Goal: Find specific page/section: Find specific page/section

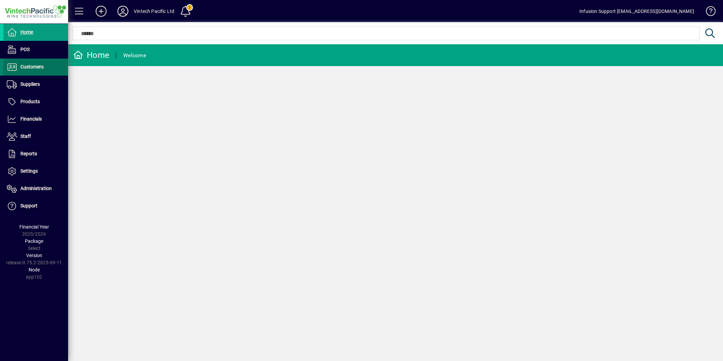
click at [30, 70] on span "Customers" at bounding box center [23, 67] width 40 height 8
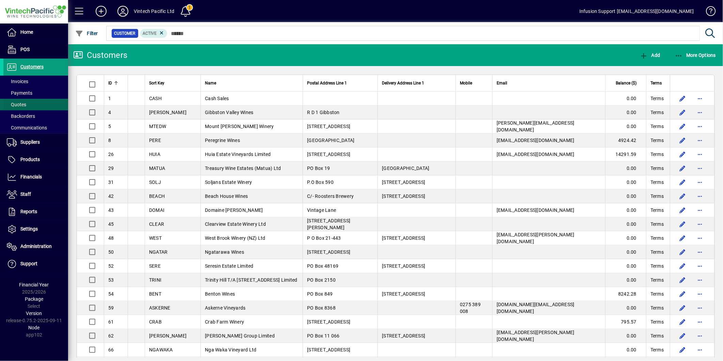
click at [26, 104] on span at bounding box center [35, 104] width 65 height 16
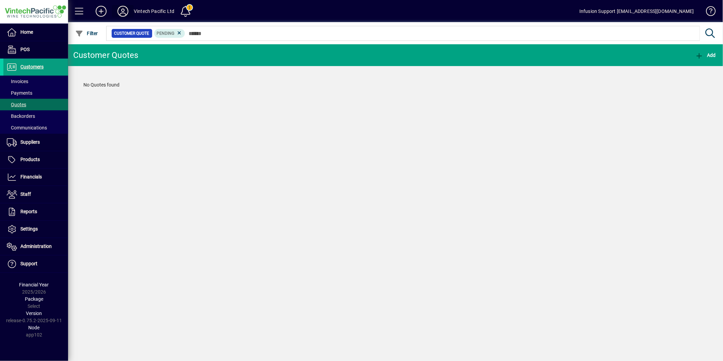
click at [123, 7] on icon at bounding box center [123, 11] width 14 height 11
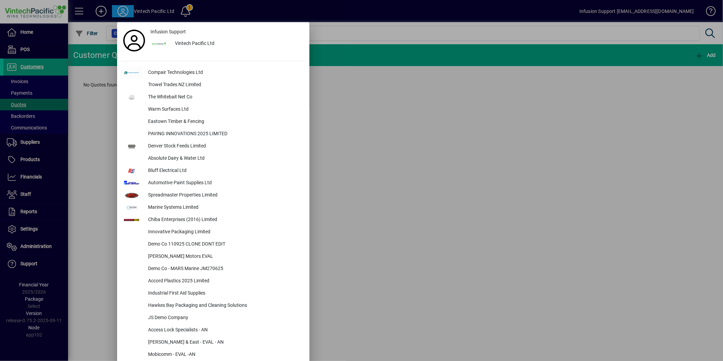
scroll to position [2390, 0]
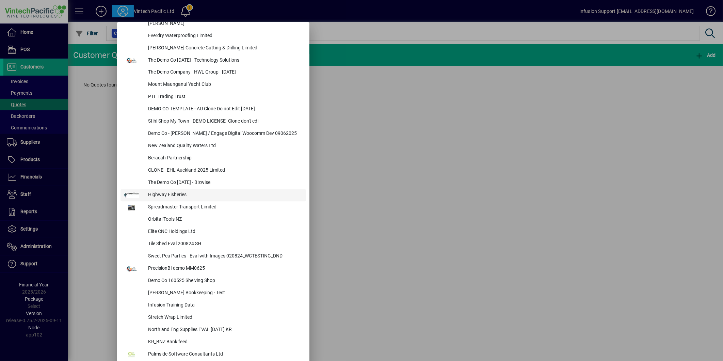
click at [185, 195] on div "Highway Fisheries" at bounding box center [224, 195] width 163 height 12
